Goal: Task Accomplishment & Management: Complete application form

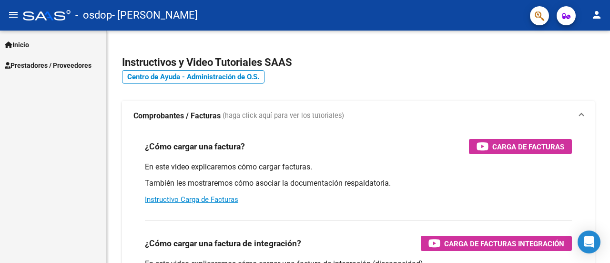
click at [47, 69] on span "Prestadores / Proveedores" at bounding box center [48, 65] width 87 height 10
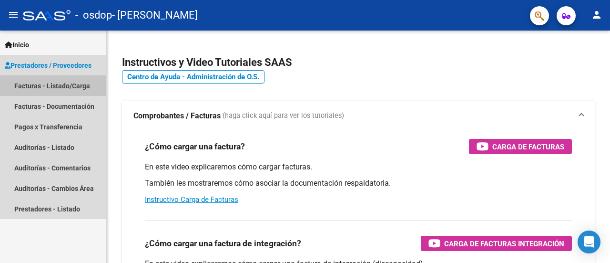
click at [58, 85] on link "Facturas - Listado/Carga" at bounding box center [53, 85] width 106 height 20
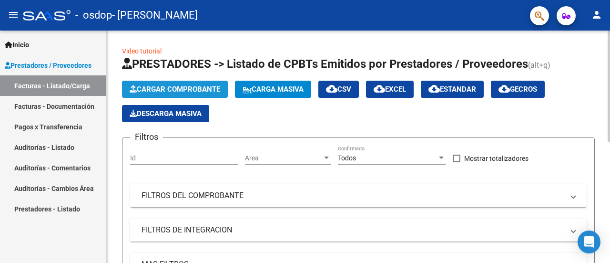
click at [198, 87] on span "Cargar Comprobante" at bounding box center [175, 89] width 91 height 9
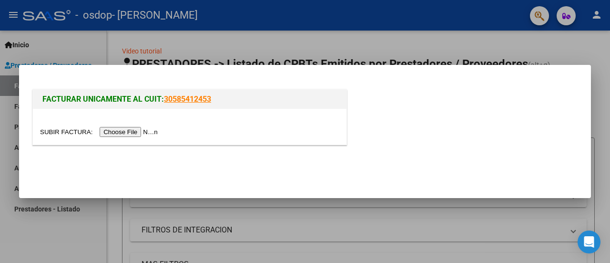
click at [131, 132] on input "file" at bounding box center [100, 132] width 121 height 10
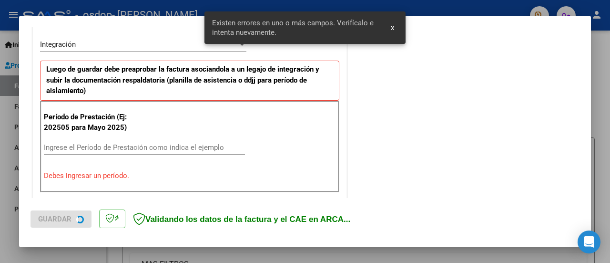
scroll to position [237, 0]
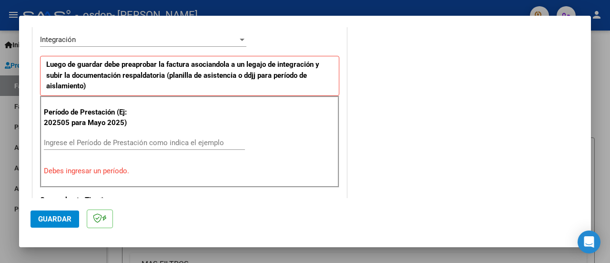
click at [107, 142] on input "Ingrese el Período de Prestación como indica el ejemplo" at bounding box center [144, 142] width 201 height 9
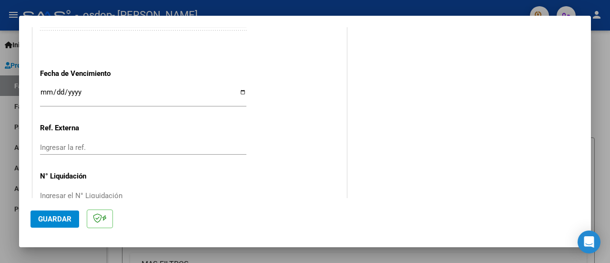
scroll to position [687, 0]
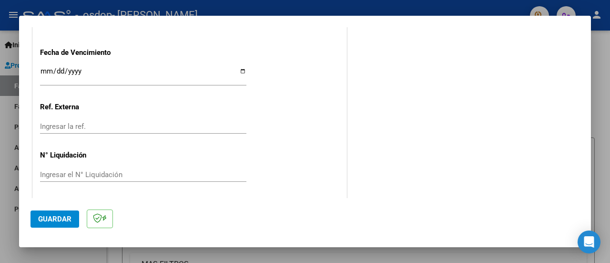
type input "202509"
click at [61, 217] on span "Guardar" at bounding box center [54, 218] width 33 height 9
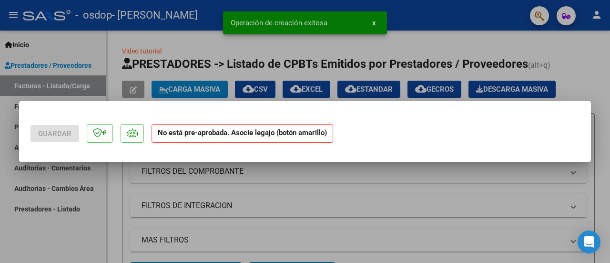
scroll to position [0, 0]
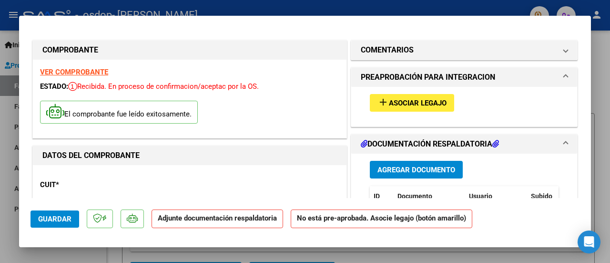
click at [412, 170] on span "Agregar Documento" at bounding box center [416, 169] width 78 height 9
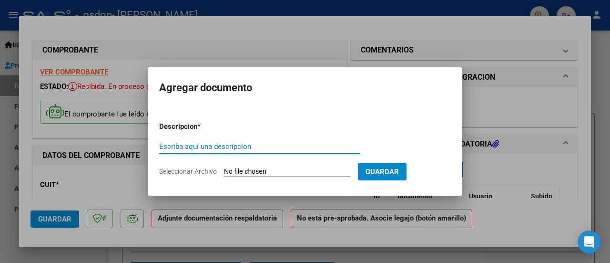
click at [284, 144] on input "Escriba aquí una descripcion" at bounding box center [259, 146] width 201 height 9
type input "PLANILLA DE ASISTENCIA"
click at [315, 170] on input "Seleccionar Archivo" at bounding box center [287, 171] width 126 height 9
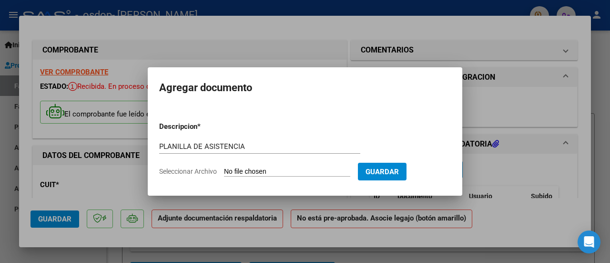
type input "C:\fakepath\CamScanner [DATE] 22.16.pdf"
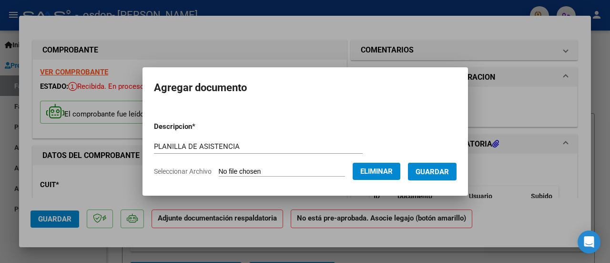
click at [448, 176] on button "Guardar" at bounding box center [432, 171] width 49 height 18
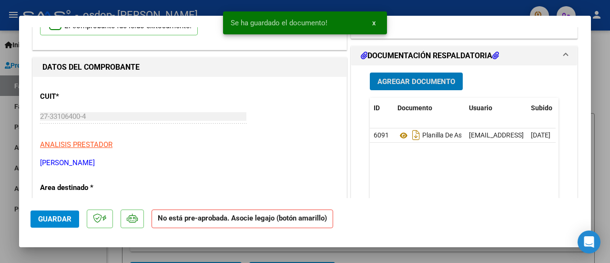
scroll to position [95, 0]
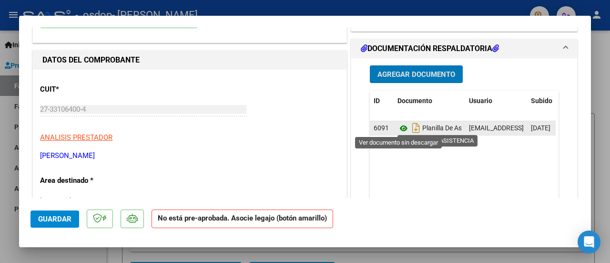
click at [397, 127] on icon at bounding box center [403, 127] width 12 height 11
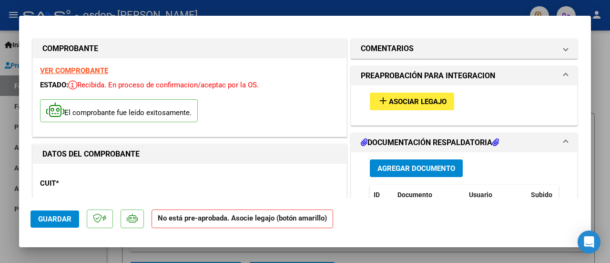
scroll to position [0, 0]
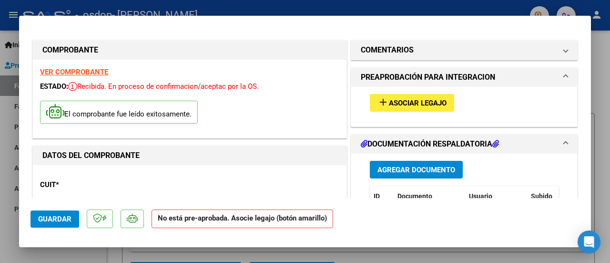
click at [400, 101] on span "Asociar Legajo" at bounding box center [418, 103] width 58 height 9
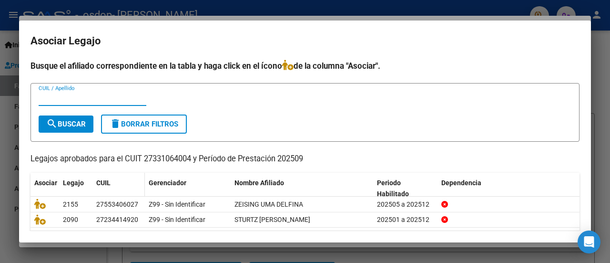
scroll to position [30, 0]
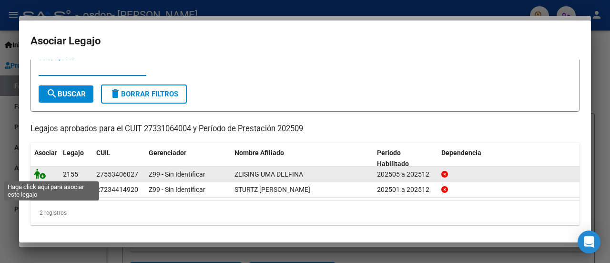
click at [41, 174] on icon at bounding box center [39, 173] width 11 height 10
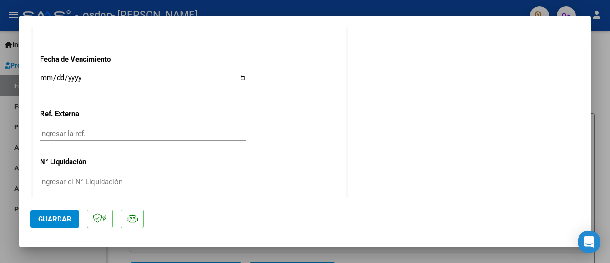
scroll to position [691, 0]
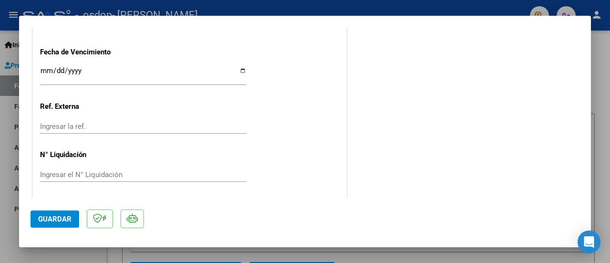
click at [58, 220] on span "Guardar" at bounding box center [54, 218] width 33 height 9
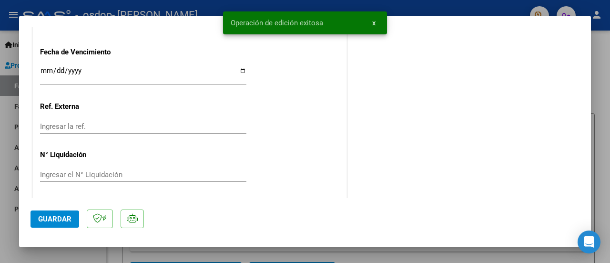
click at [374, 23] on span "x" at bounding box center [373, 23] width 3 height 9
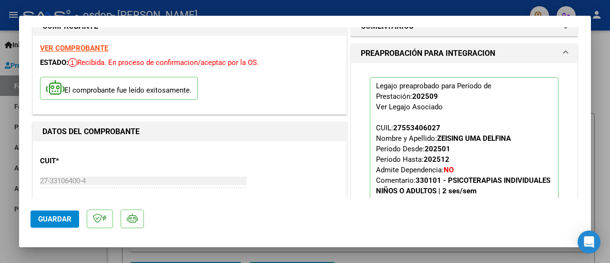
scroll to position [0, 0]
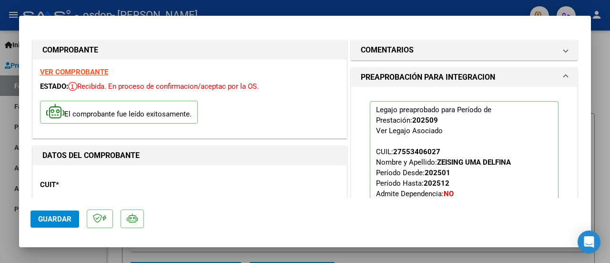
click at [43, 220] on span "Guardar" at bounding box center [54, 218] width 33 height 9
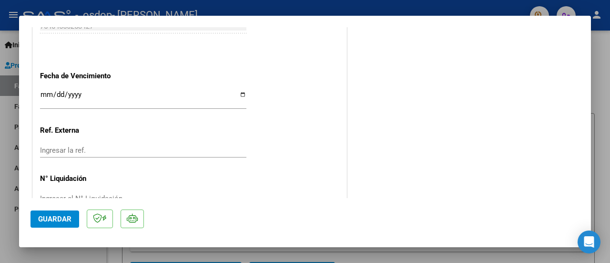
scroll to position [691, 0]
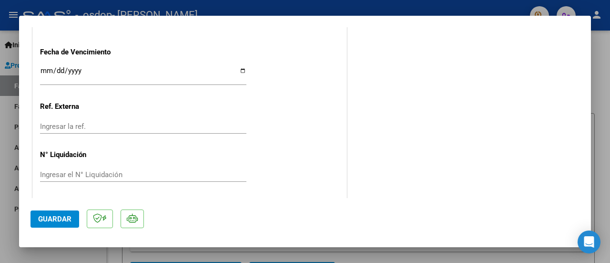
click at [126, 7] on div at bounding box center [305, 131] width 610 height 263
type input "$ 0,00"
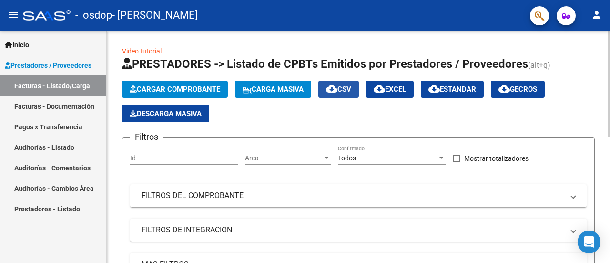
click at [344, 86] on span "cloud_download CSV" at bounding box center [338, 89] width 25 height 9
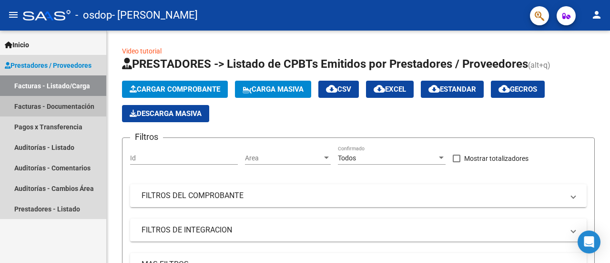
click at [60, 105] on link "Facturas - Documentación" at bounding box center [53, 106] width 106 height 20
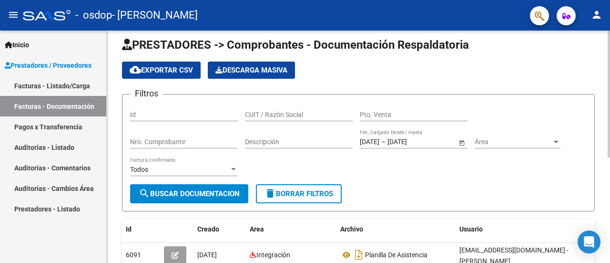
scroll to position [3, 0]
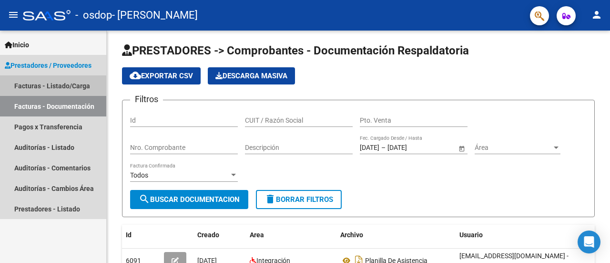
click at [46, 86] on link "Facturas - Listado/Carga" at bounding box center [53, 85] width 106 height 20
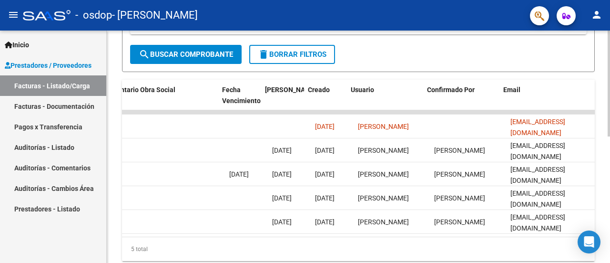
scroll to position [0, 1536]
